Goal: Complete application form: Complete application form

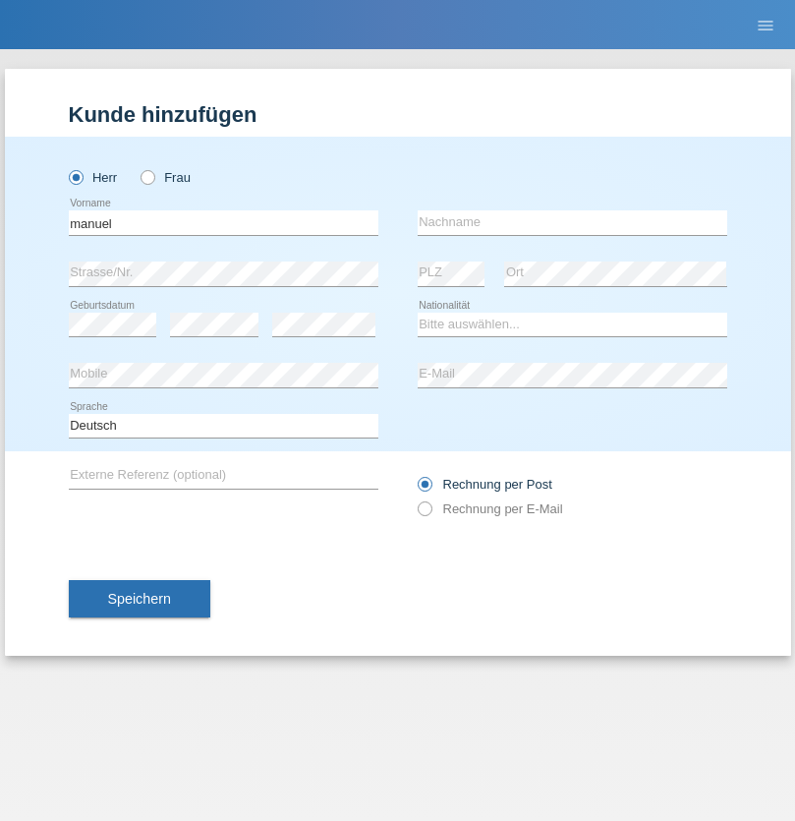
type input "manuel"
click at [572, 222] on input "text" at bounding box center [573, 222] width 310 height 25
type input "arnold"
select select "CH"
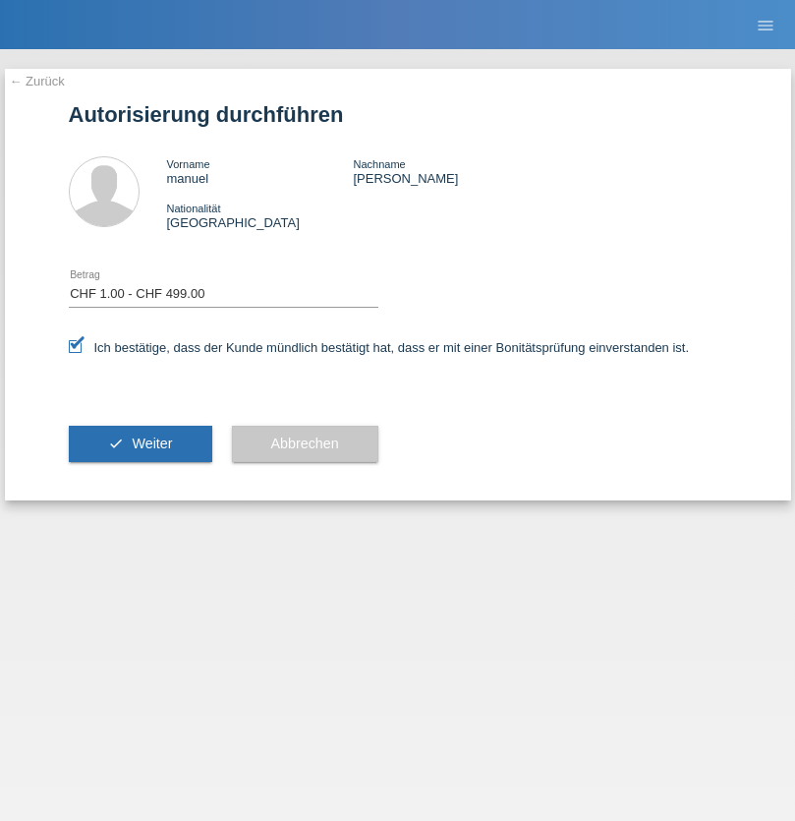
select select "1"
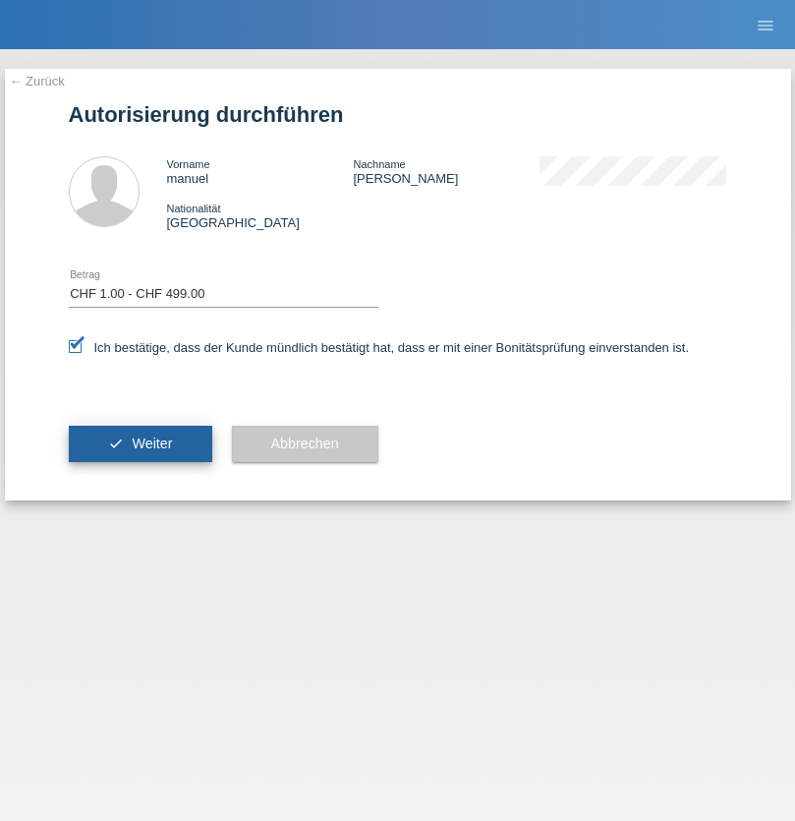
click at [140, 443] on span "Weiter" at bounding box center [152, 443] width 40 height 16
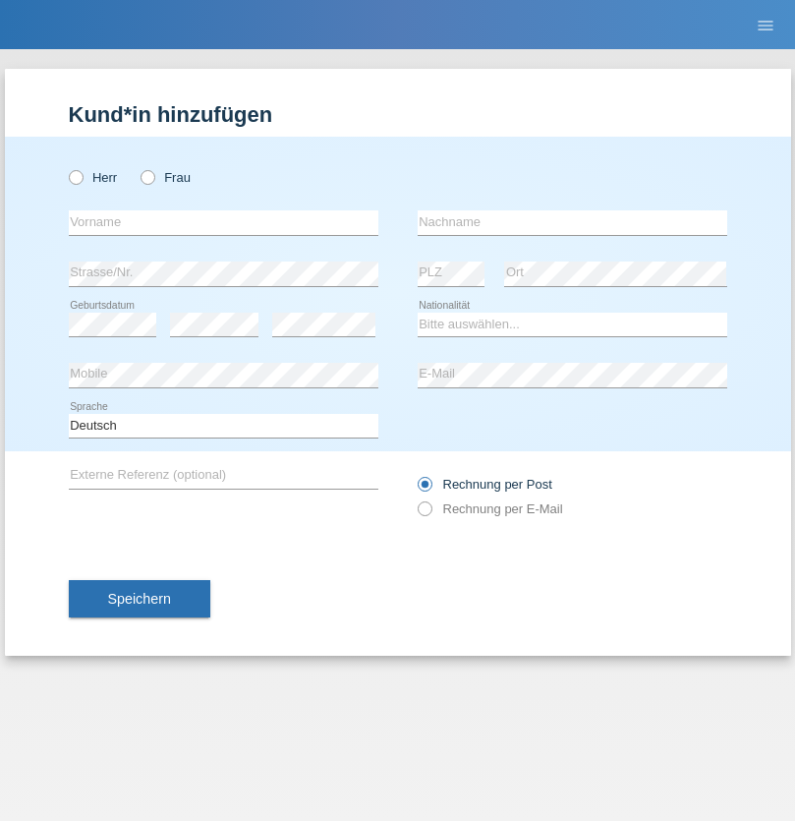
radio input "true"
click at [223, 222] on input "text" at bounding box center [224, 222] width 310 height 25
type input "Dylan"
click at [572, 222] on input "text" at bounding box center [573, 222] width 310 height 25
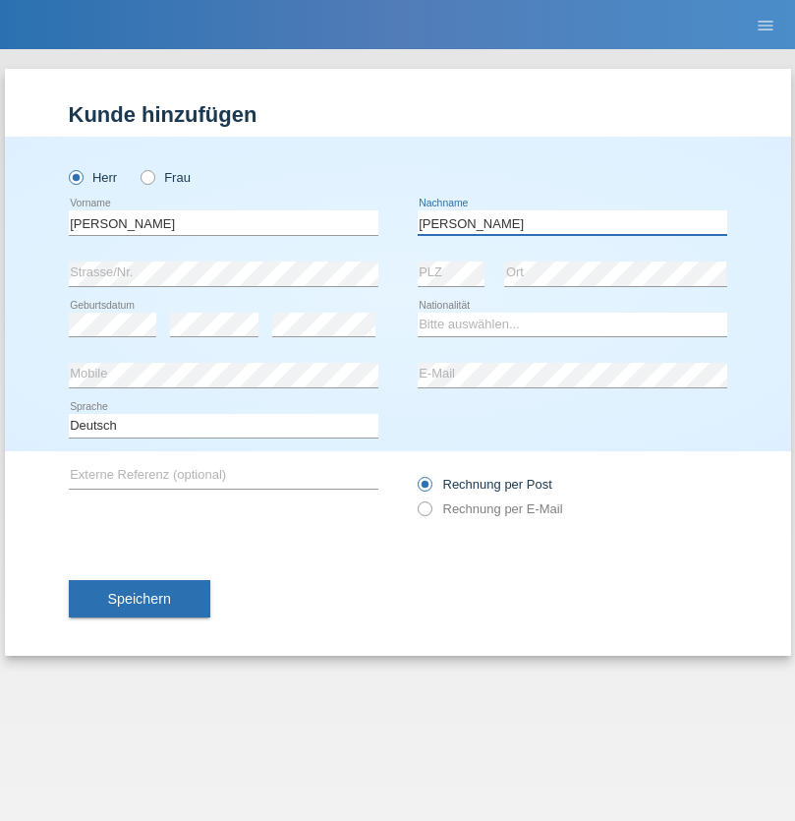
type input "Zysset"
select select "CH"
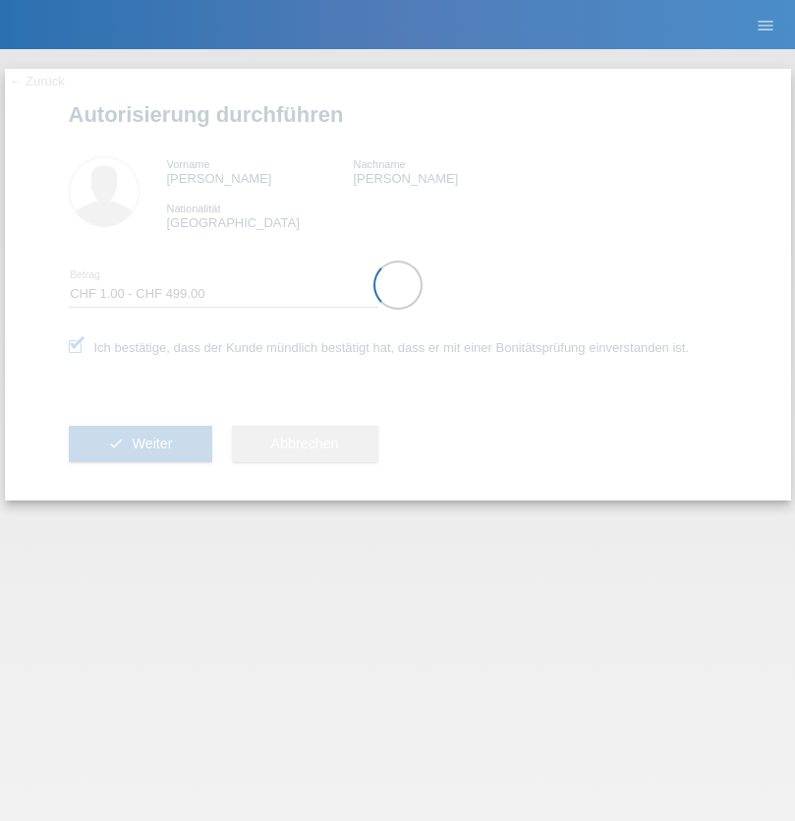
select select "1"
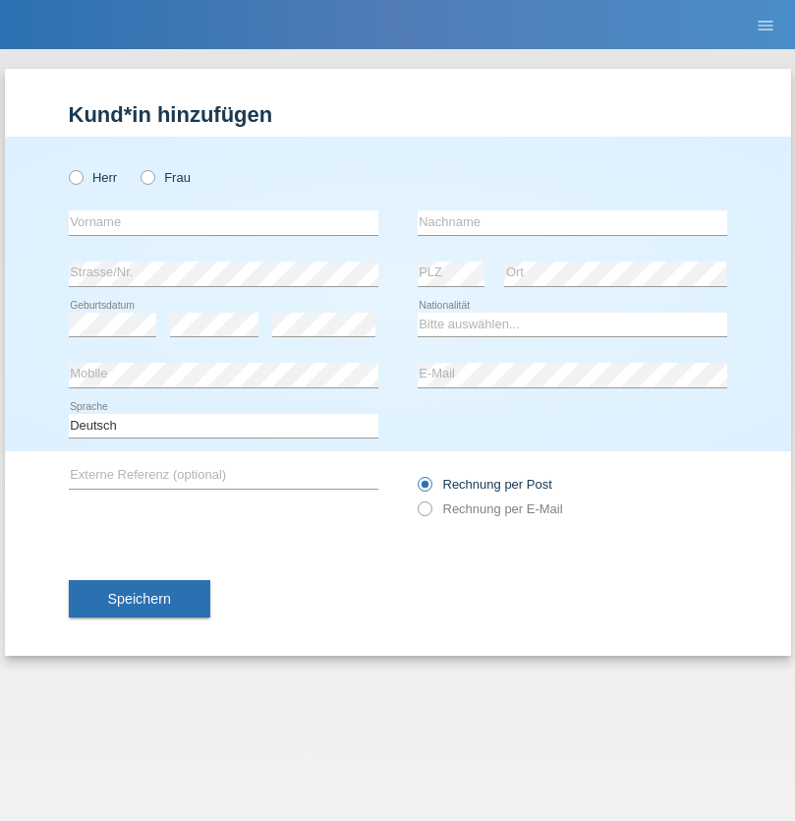
radio input "true"
click at [223, 222] on input "text" at bounding box center [224, 222] width 310 height 25
type input "Andrea"
click at [572, 222] on input "text" at bounding box center [573, 222] width 310 height 25
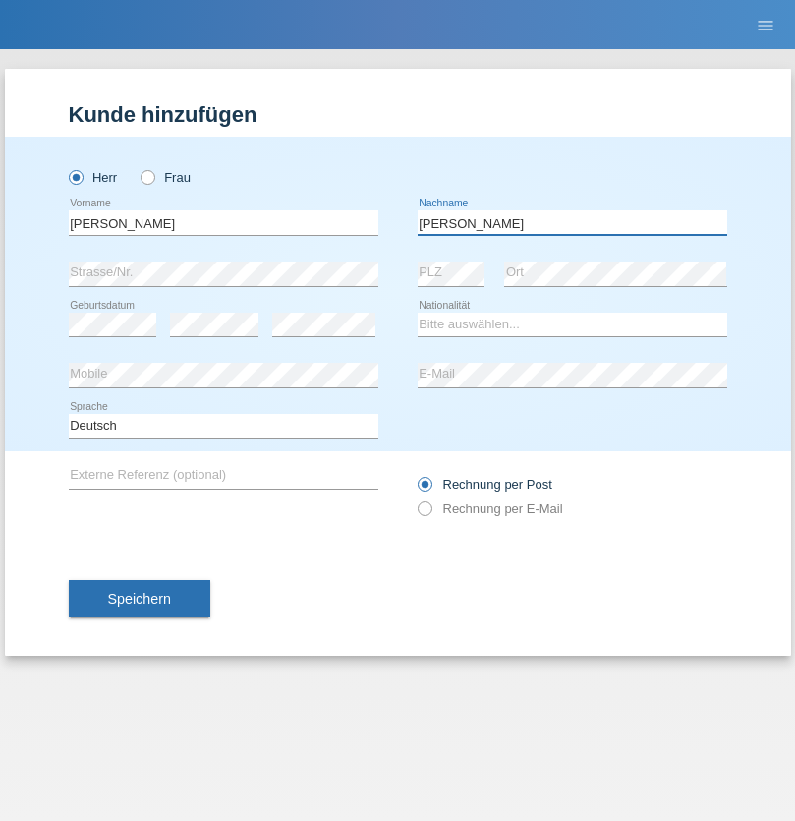
type input "Bazinkova"
select select "CH"
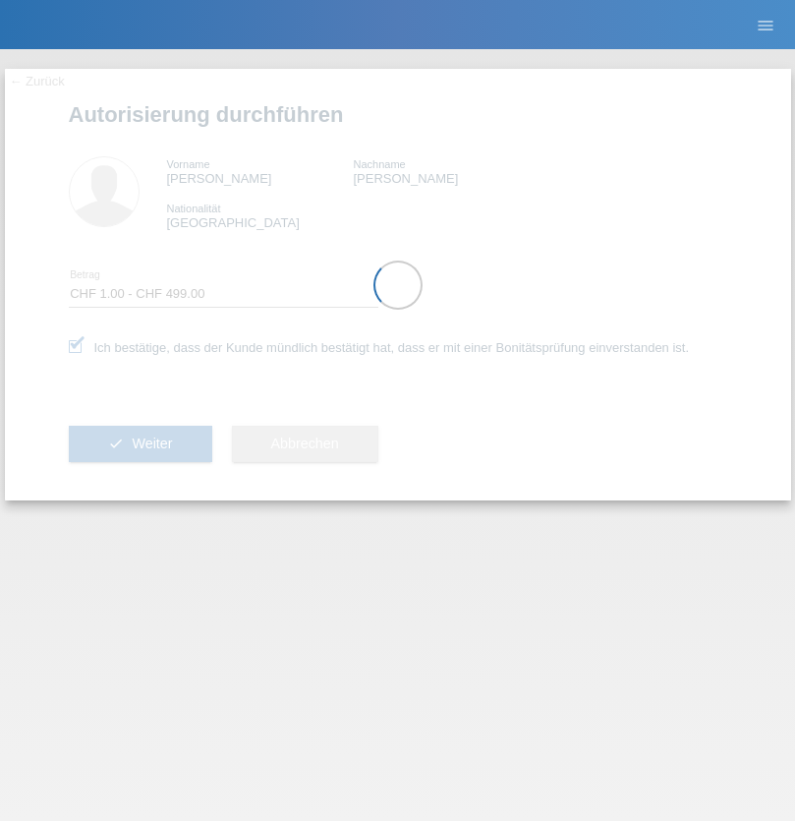
select select "1"
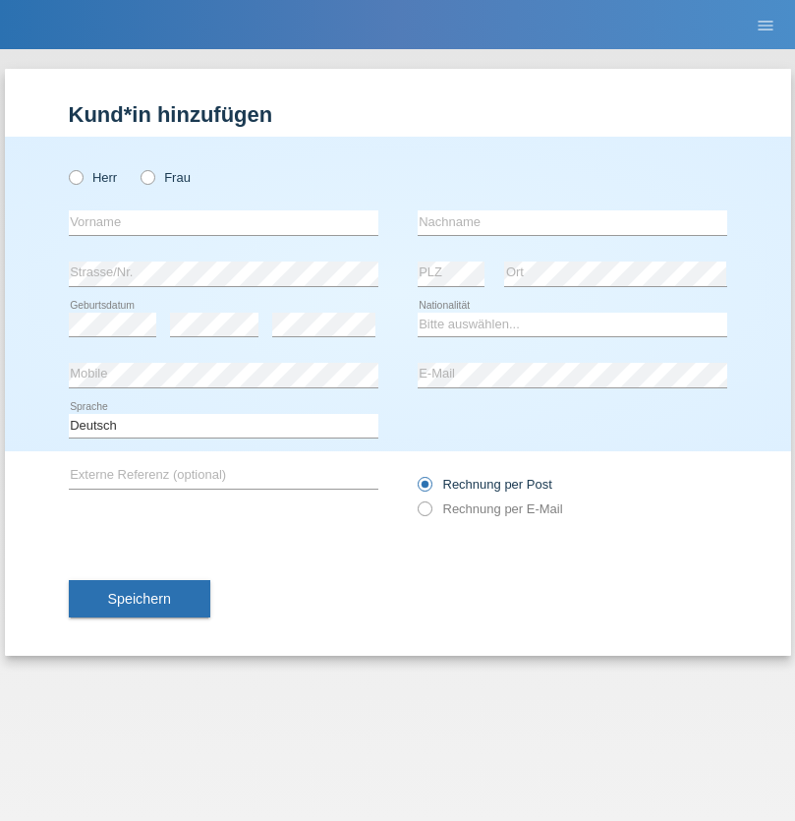
radio input "true"
click at [223, 222] on input "text" at bounding box center [224, 222] width 310 height 25
type input "Nico"
click at [572, 222] on input "text" at bounding box center [573, 222] width 310 height 25
type input "Marcec"
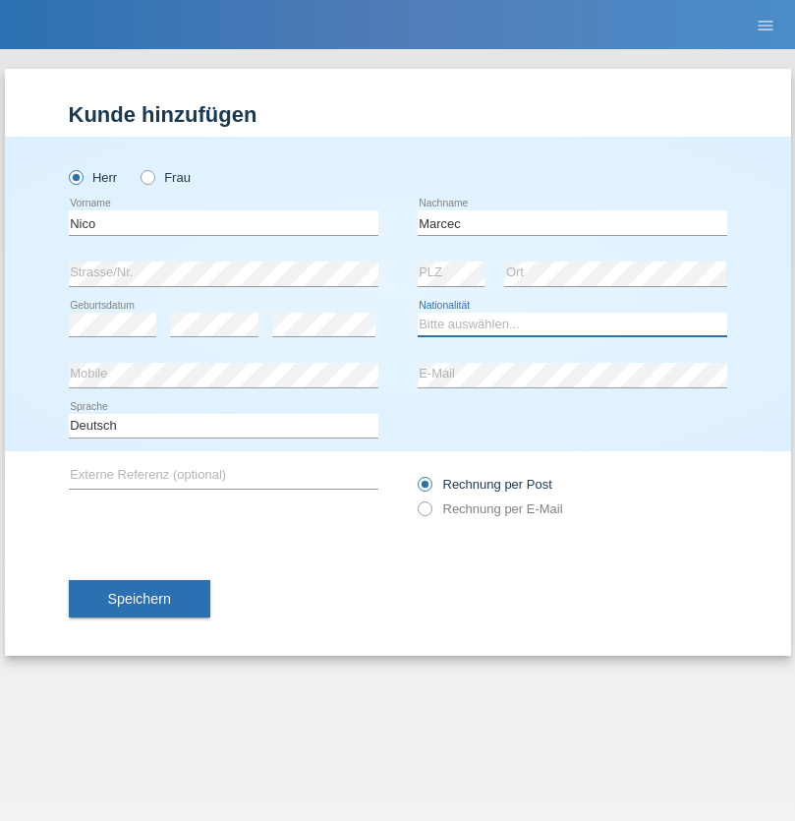
select select "SI"
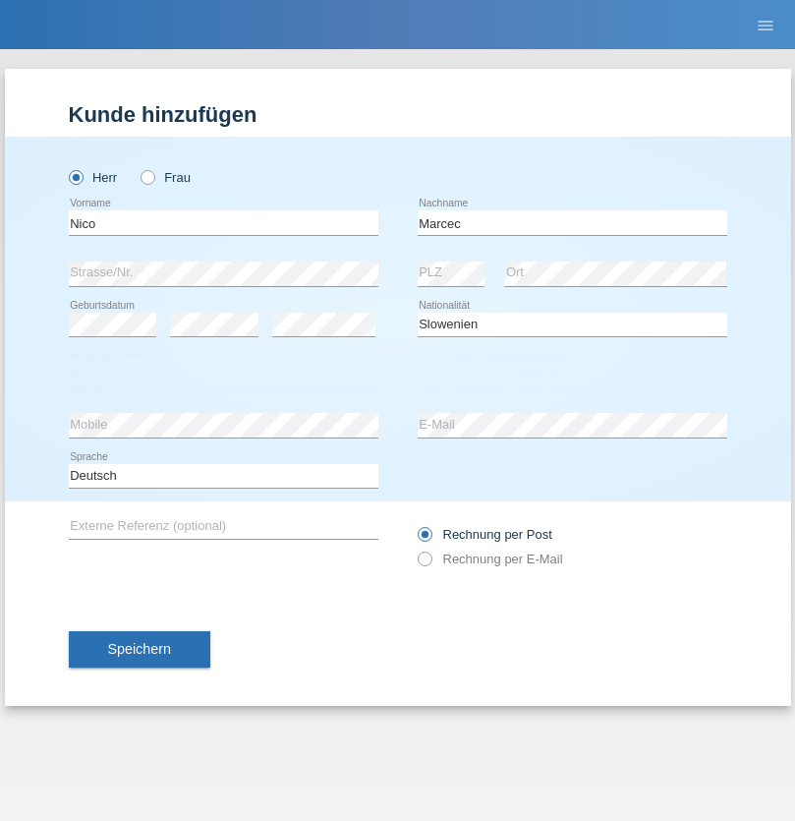
select select "C"
select select "02"
select select "07"
select select "2004"
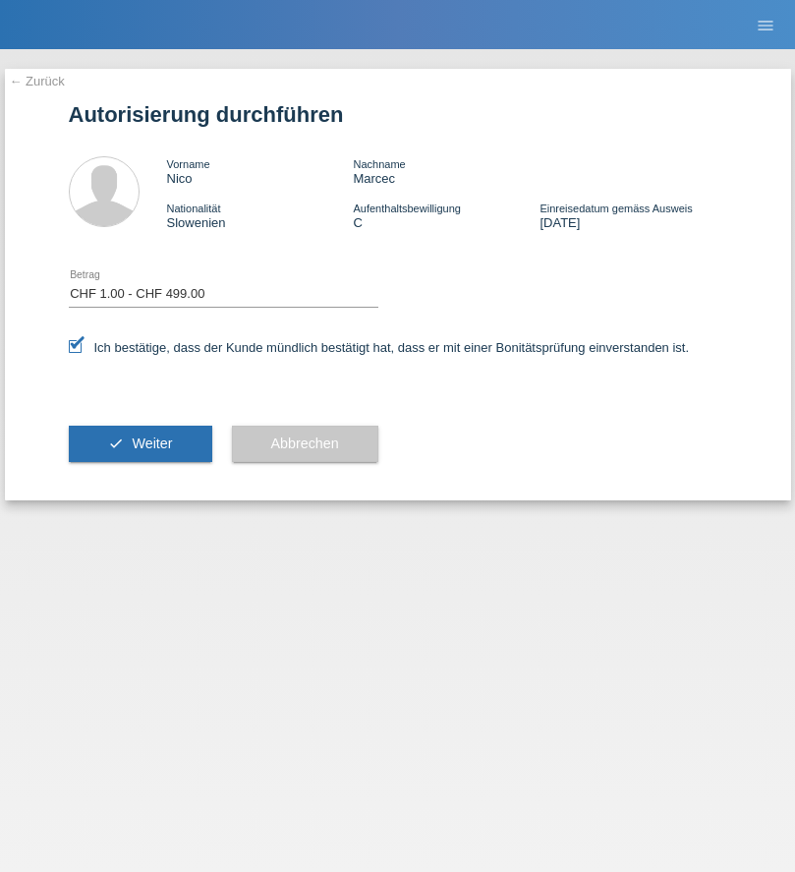
select select "1"
click at [140, 443] on span "Weiter" at bounding box center [152, 443] width 40 height 16
